Goal: Find specific page/section: Find specific page/section

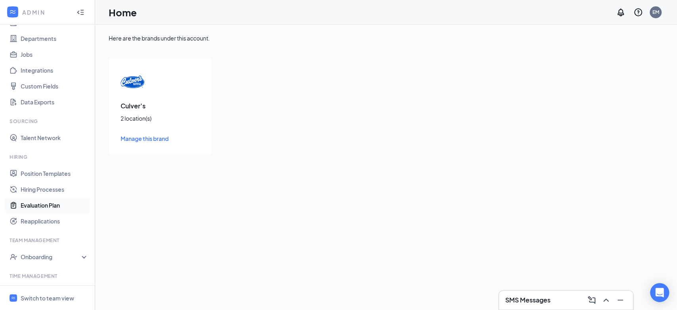
scroll to position [174, 0]
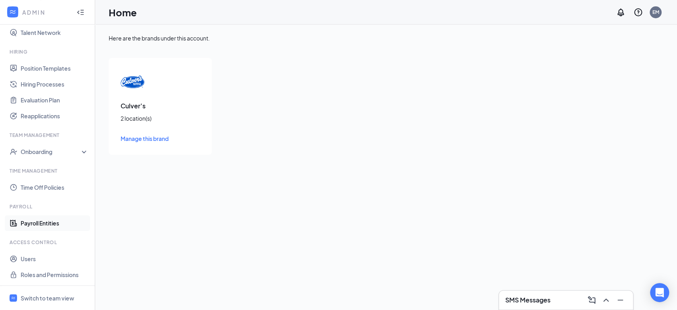
click at [47, 227] on link "Payroll Entities" at bounding box center [55, 223] width 68 height 16
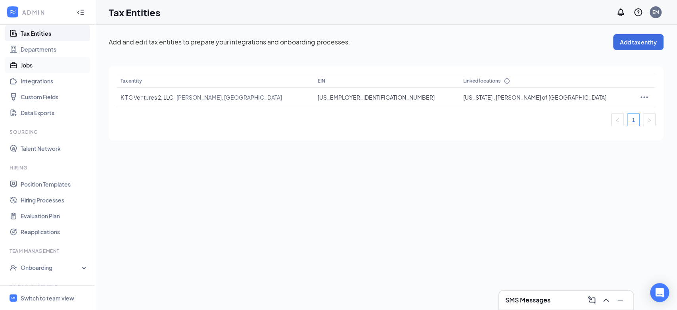
scroll to position [174, 0]
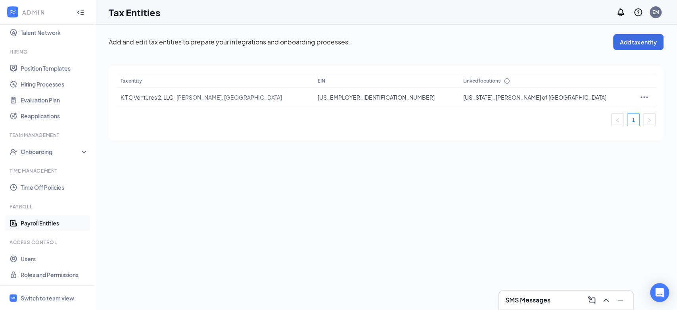
click at [26, 224] on link "Payroll Entities" at bounding box center [55, 223] width 68 height 16
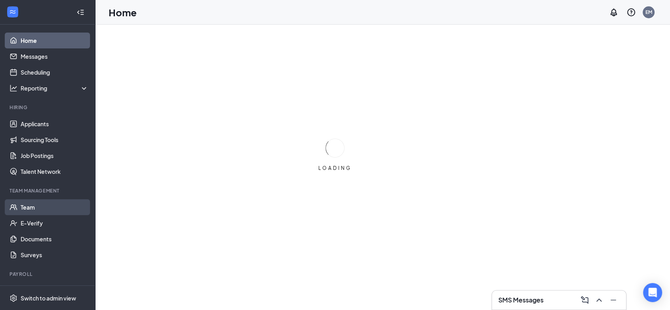
click at [28, 205] on link "Team" at bounding box center [55, 207] width 68 height 16
